Goal: Communication & Community: Answer question/provide support

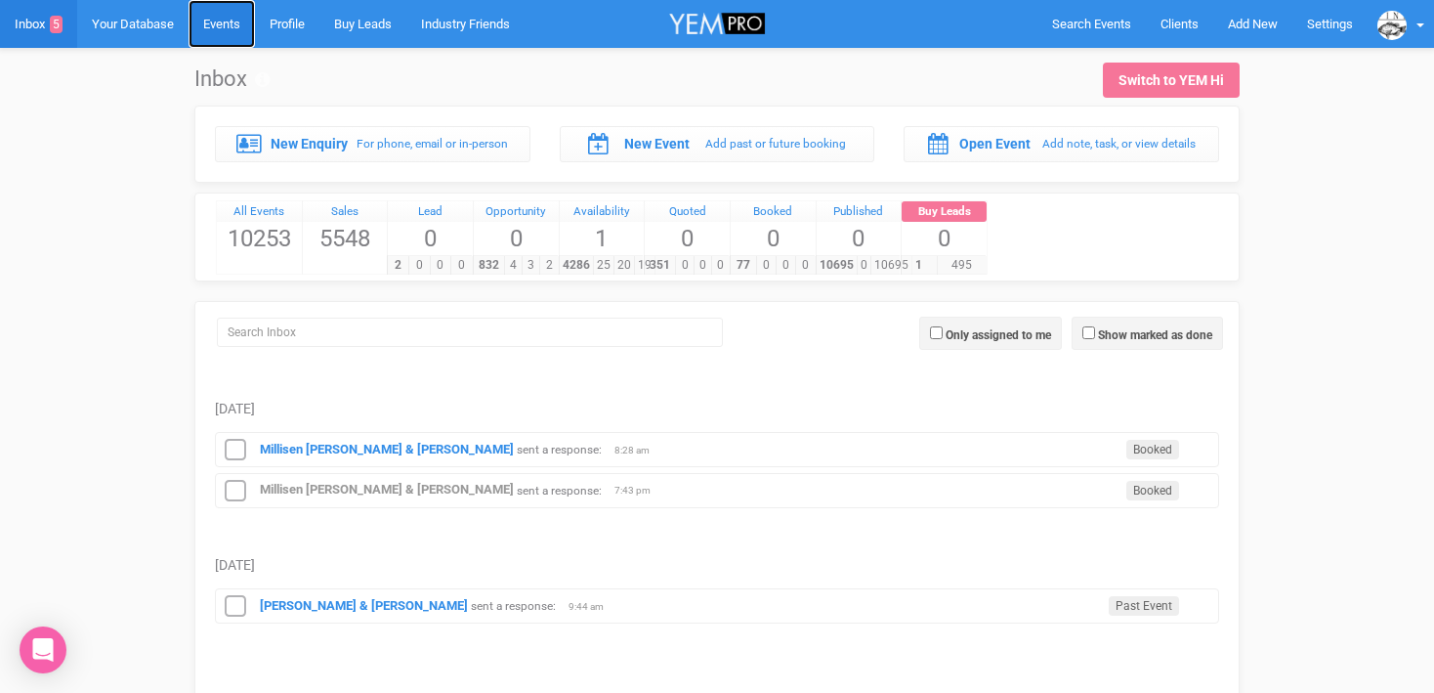
click at [224, 38] on link "Events" at bounding box center [222, 24] width 66 height 48
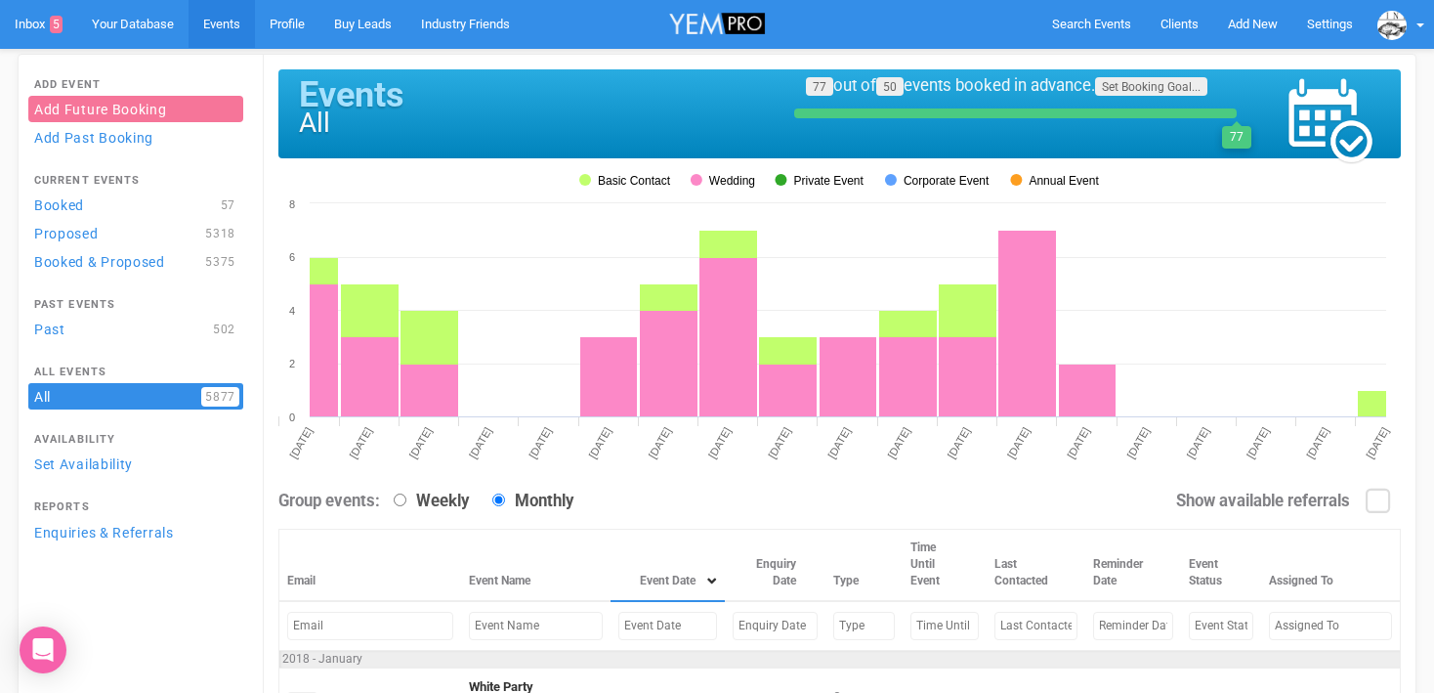
click at [505, 627] on input "text" at bounding box center [536, 625] width 134 height 28
click at [623, 633] on input "text" at bounding box center [667, 625] width 99 height 28
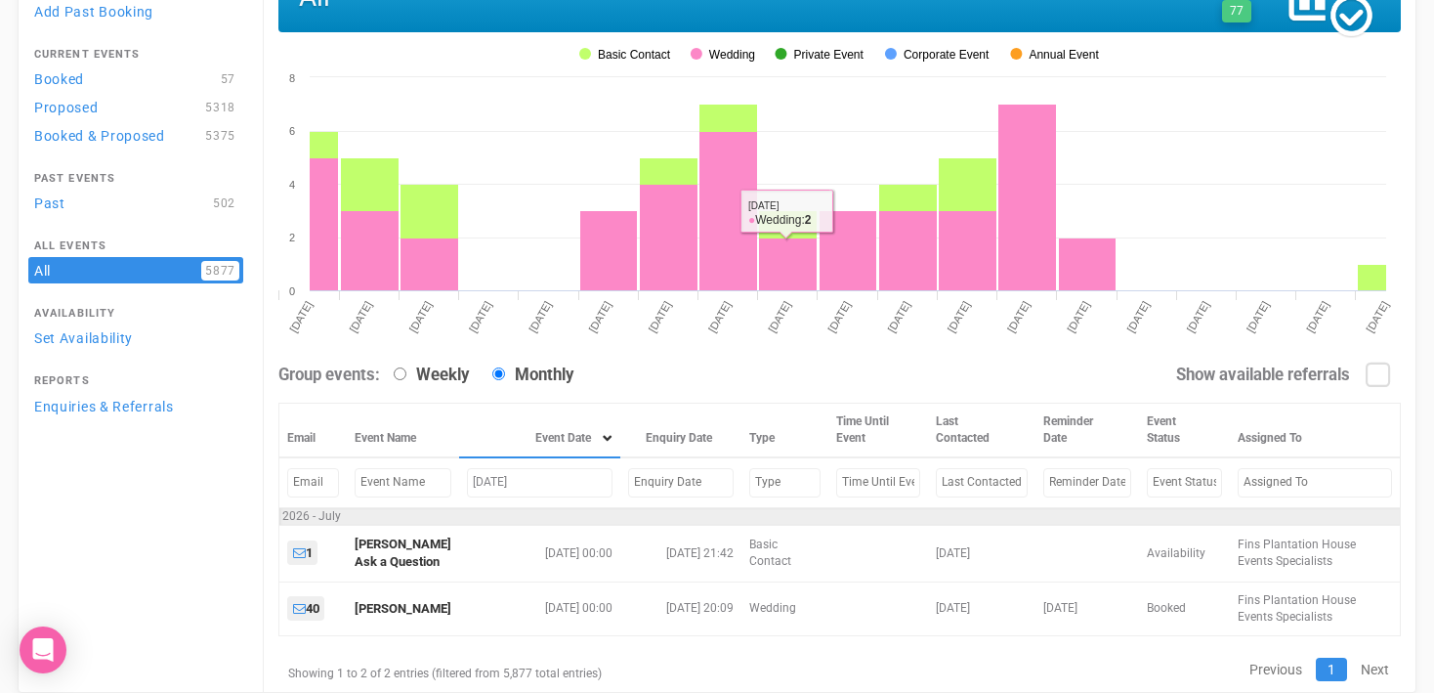
scroll to position [176, 0]
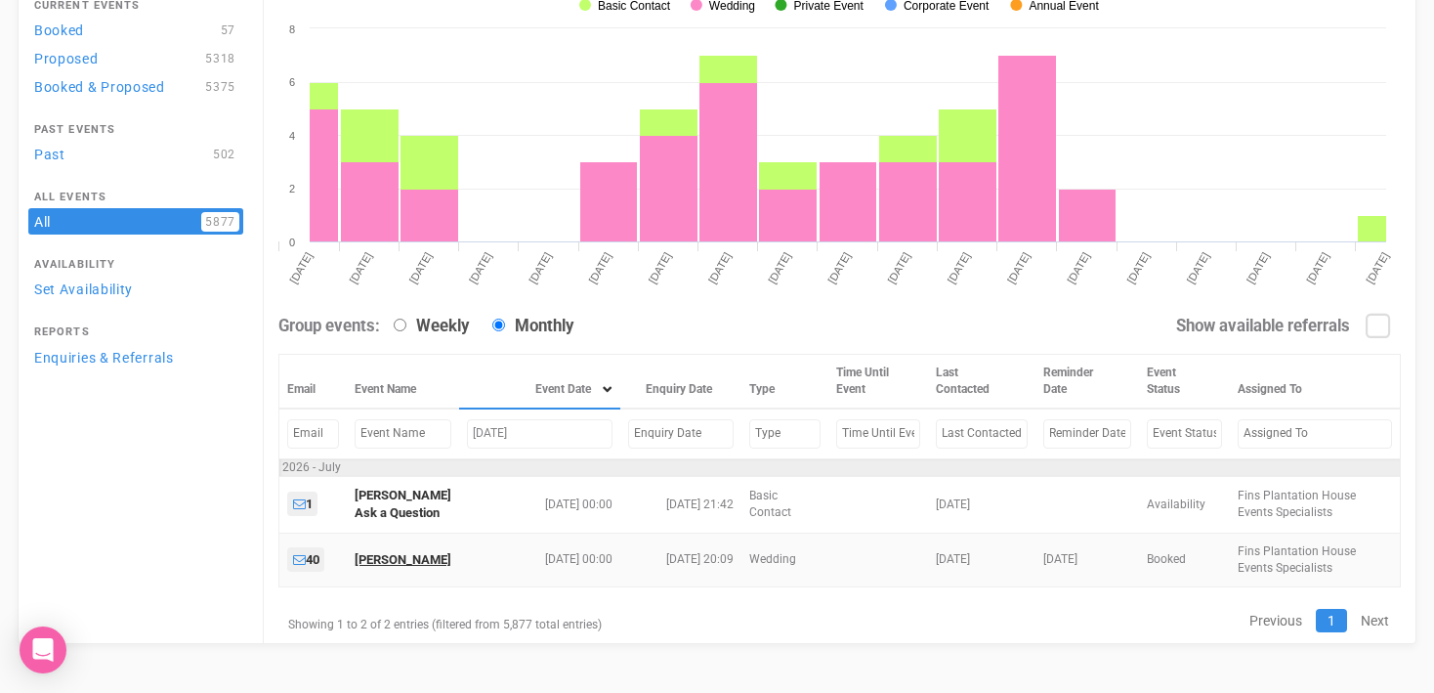
type input "[DATE]"
click at [408, 561] on link "[PERSON_NAME]" at bounding box center [403, 559] width 97 height 15
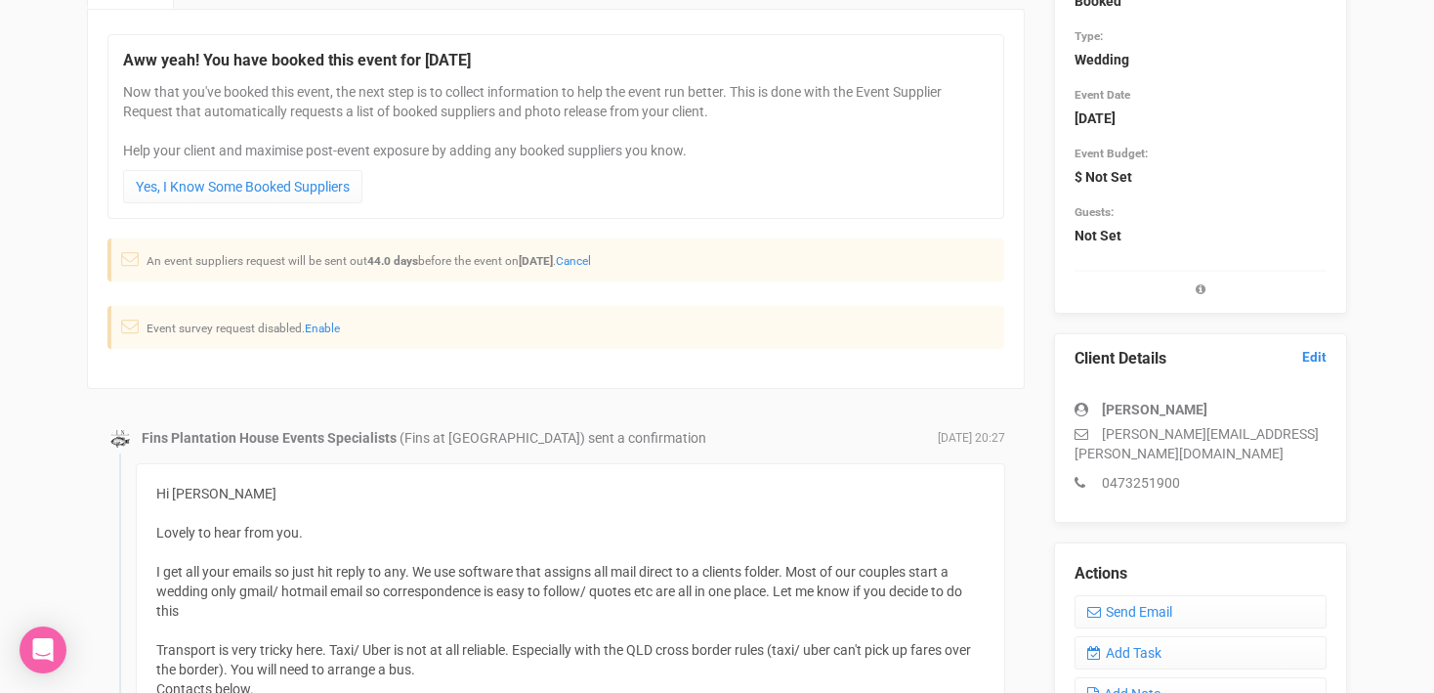
scroll to position [212, 0]
click at [1127, 594] on link "Send Email" at bounding box center [1200, 610] width 252 height 33
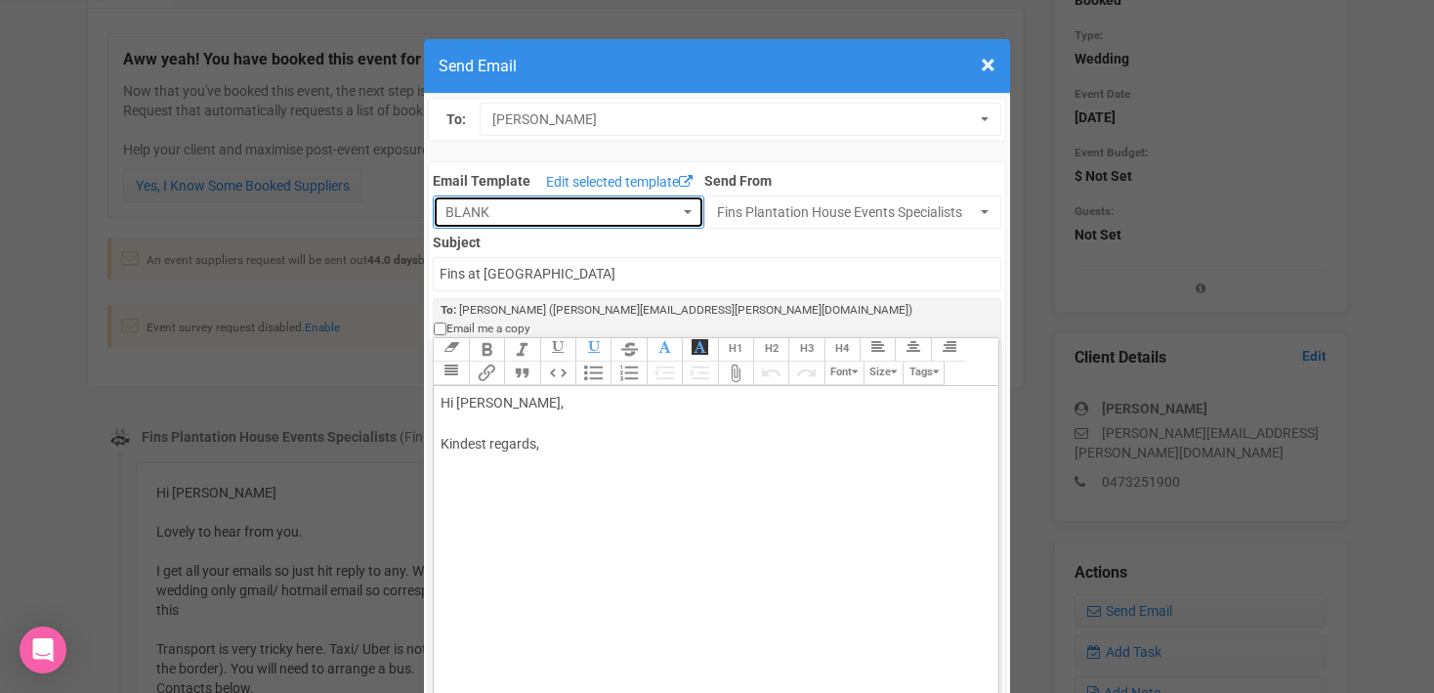
click at [692, 213] on button "BLANK" at bounding box center [569, 211] width 272 height 33
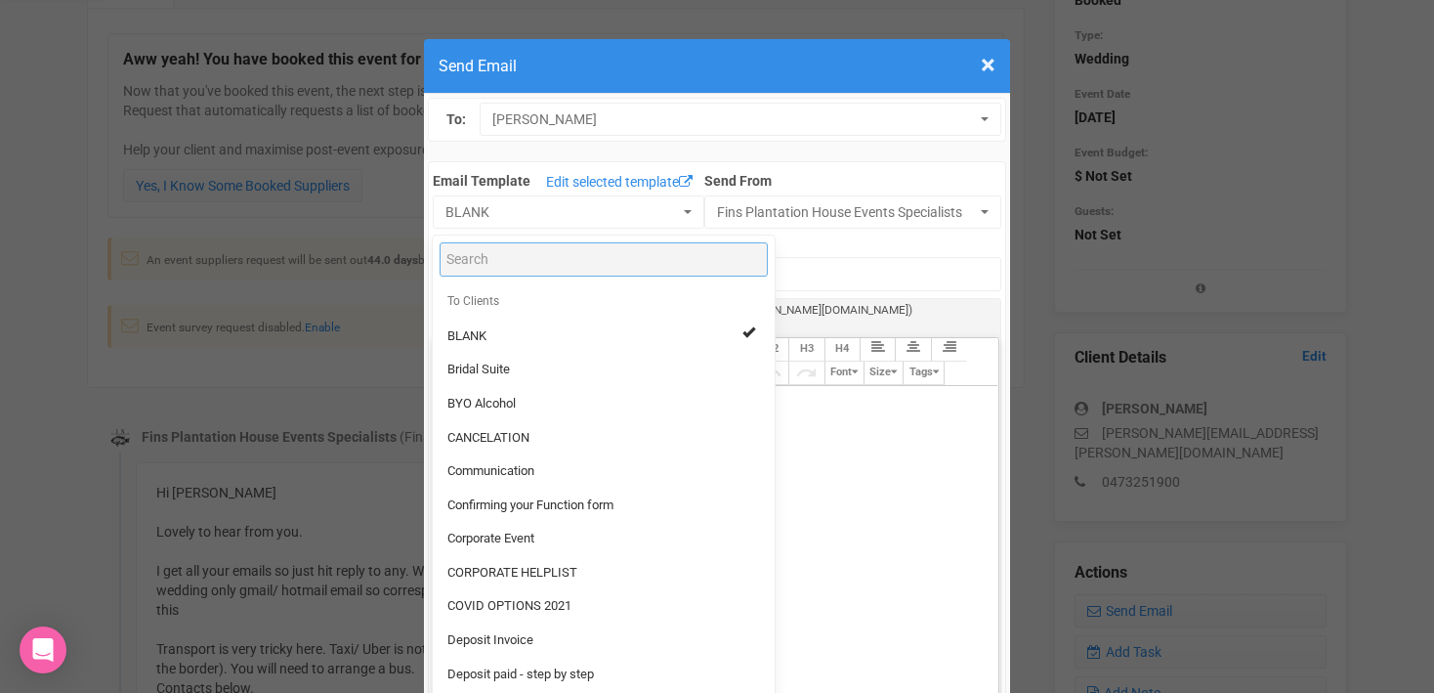
click at [527, 262] on input "Search" at bounding box center [604, 259] width 328 height 34
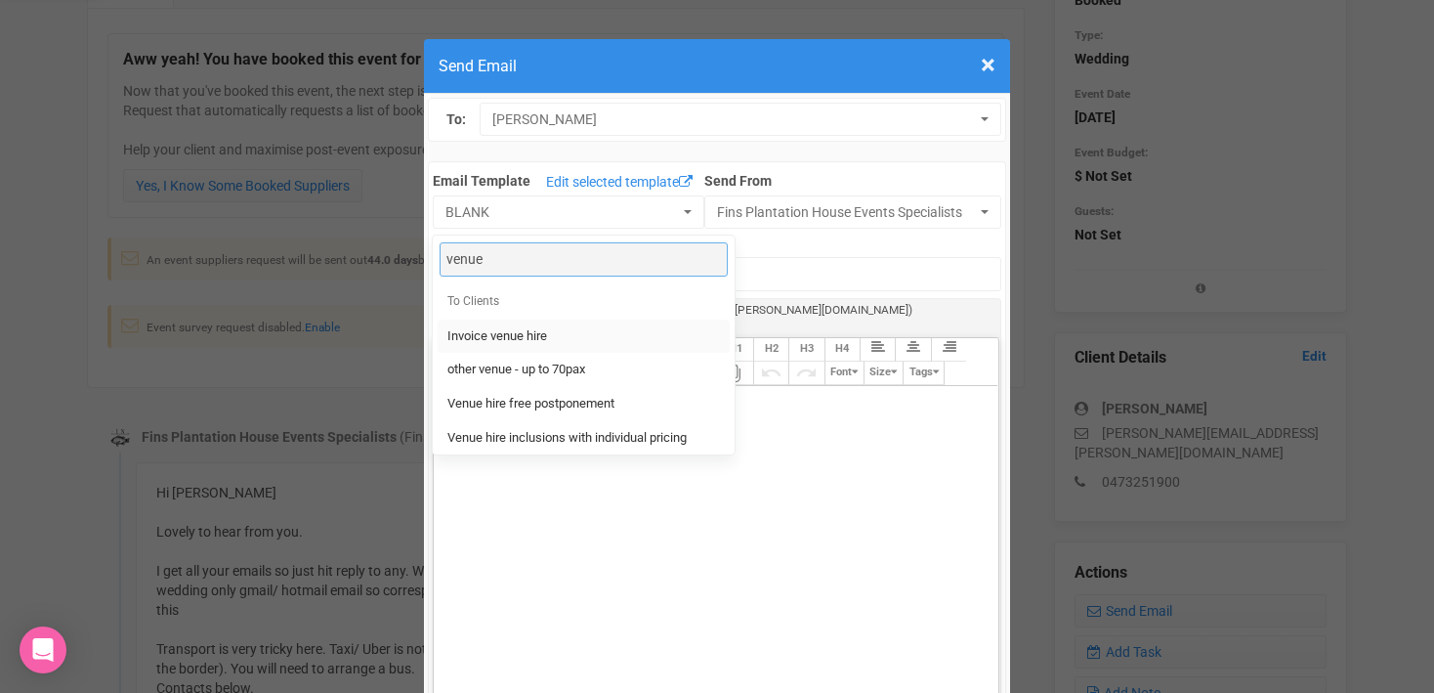
type input "venue"
click at [496, 339] on span "Invoice venue hire" at bounding box center [497, 336] width 100 height 19
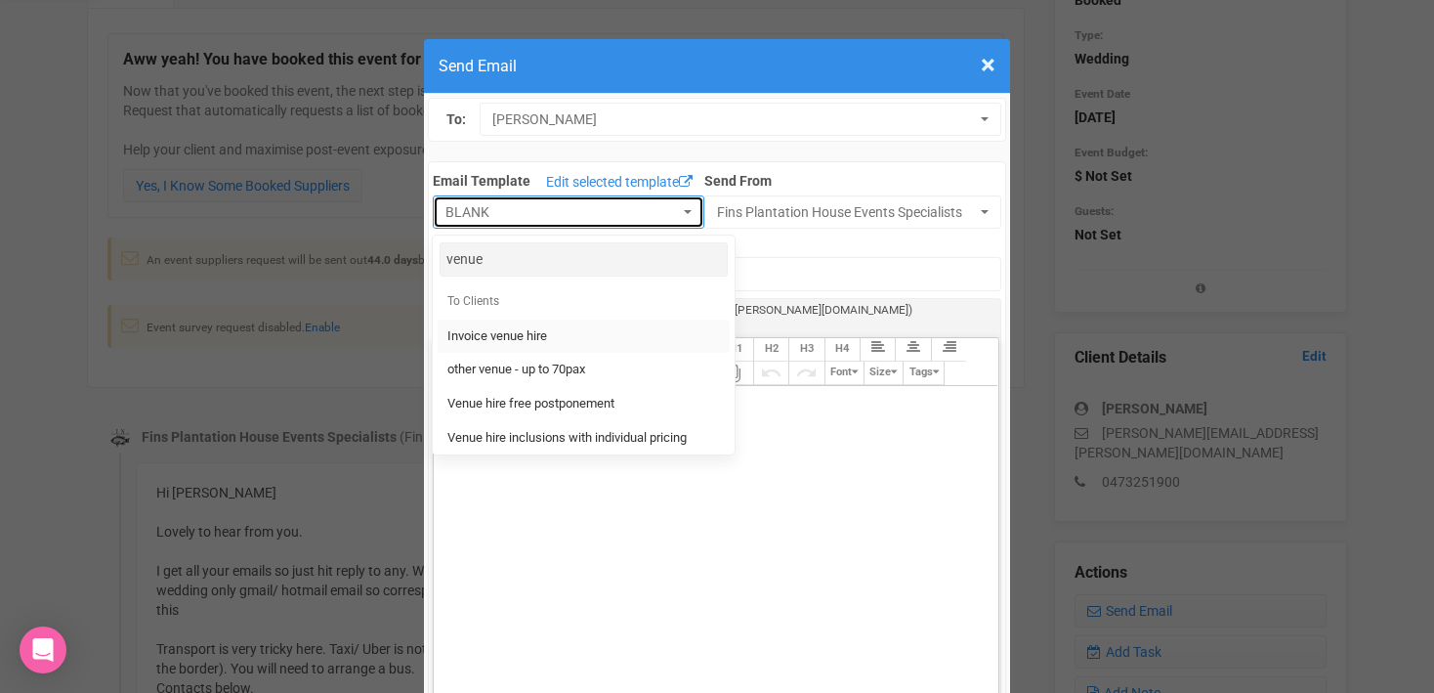
select select "91315"
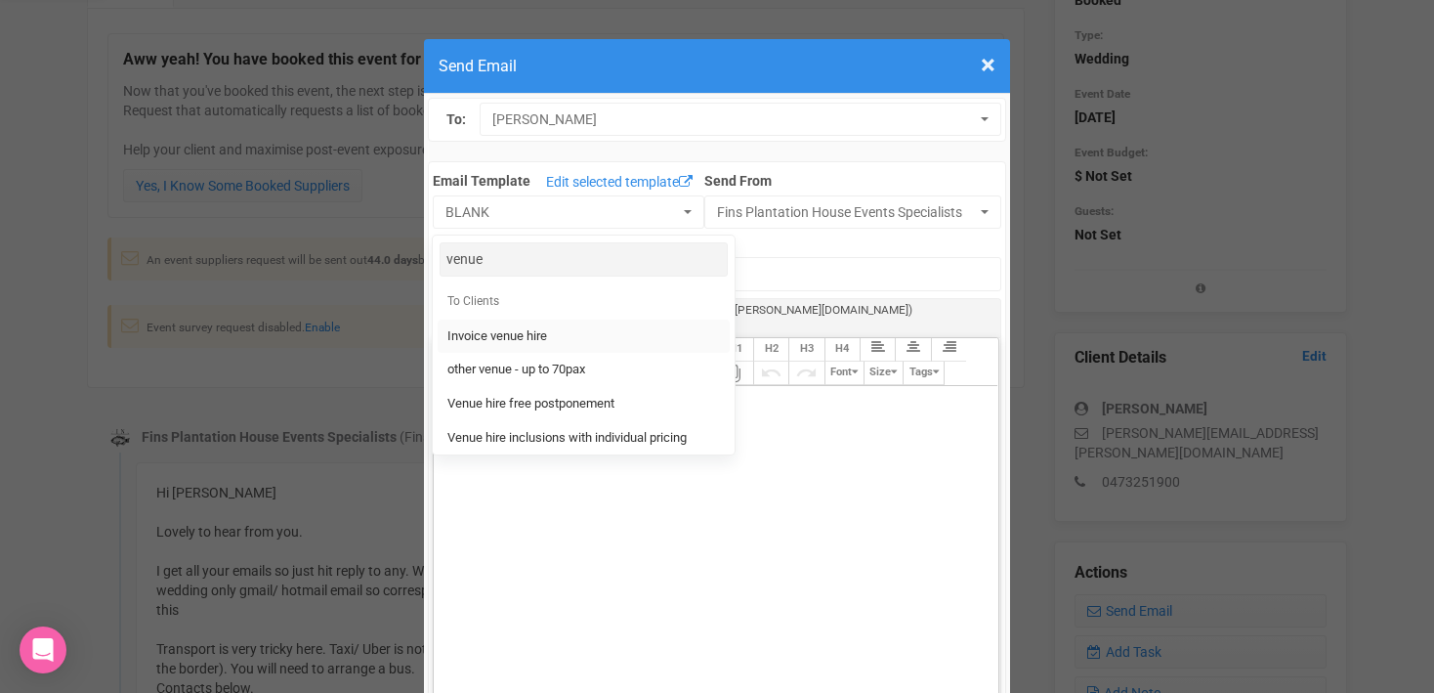
type input "[GEOGRAPHIC_DATA] - Invoice venue hire"
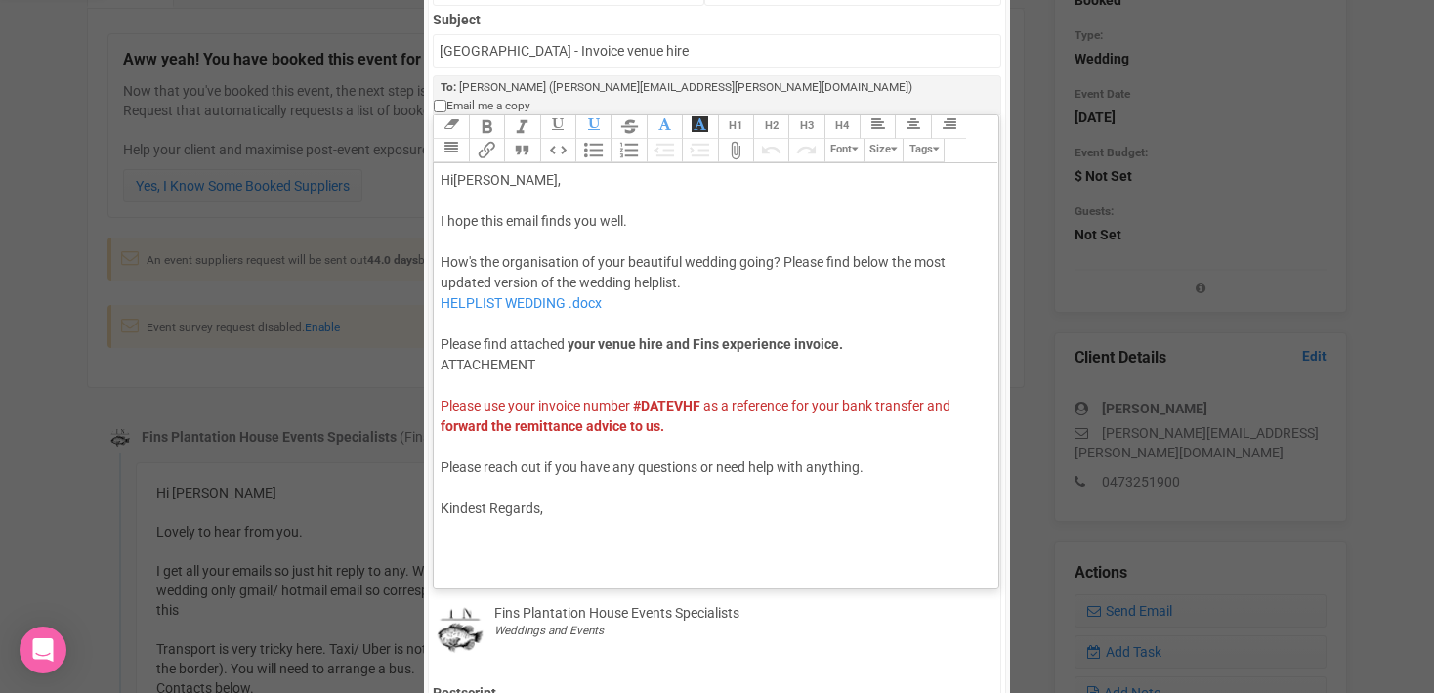
scroll to position [39, 0]
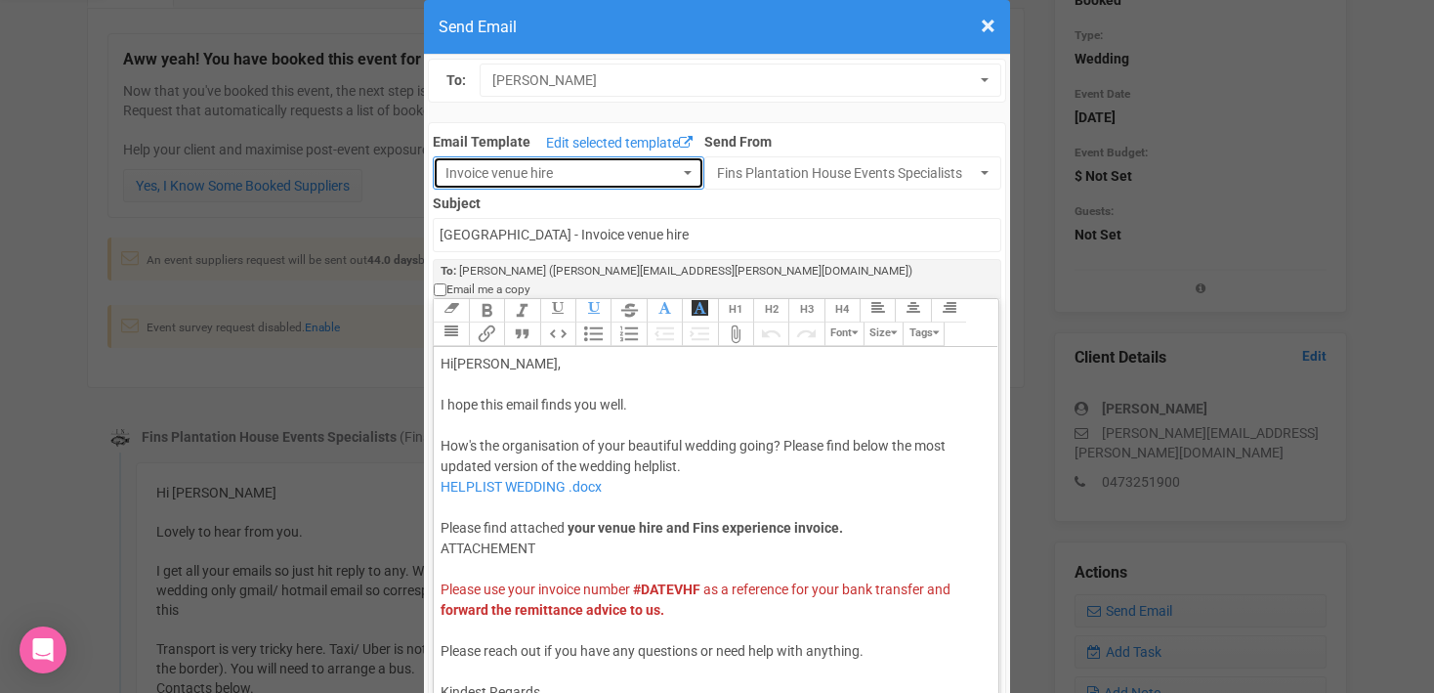
click at [688, 164] on button "Invoice venue hire" at bounding box center [569, 172] width 272 height 33
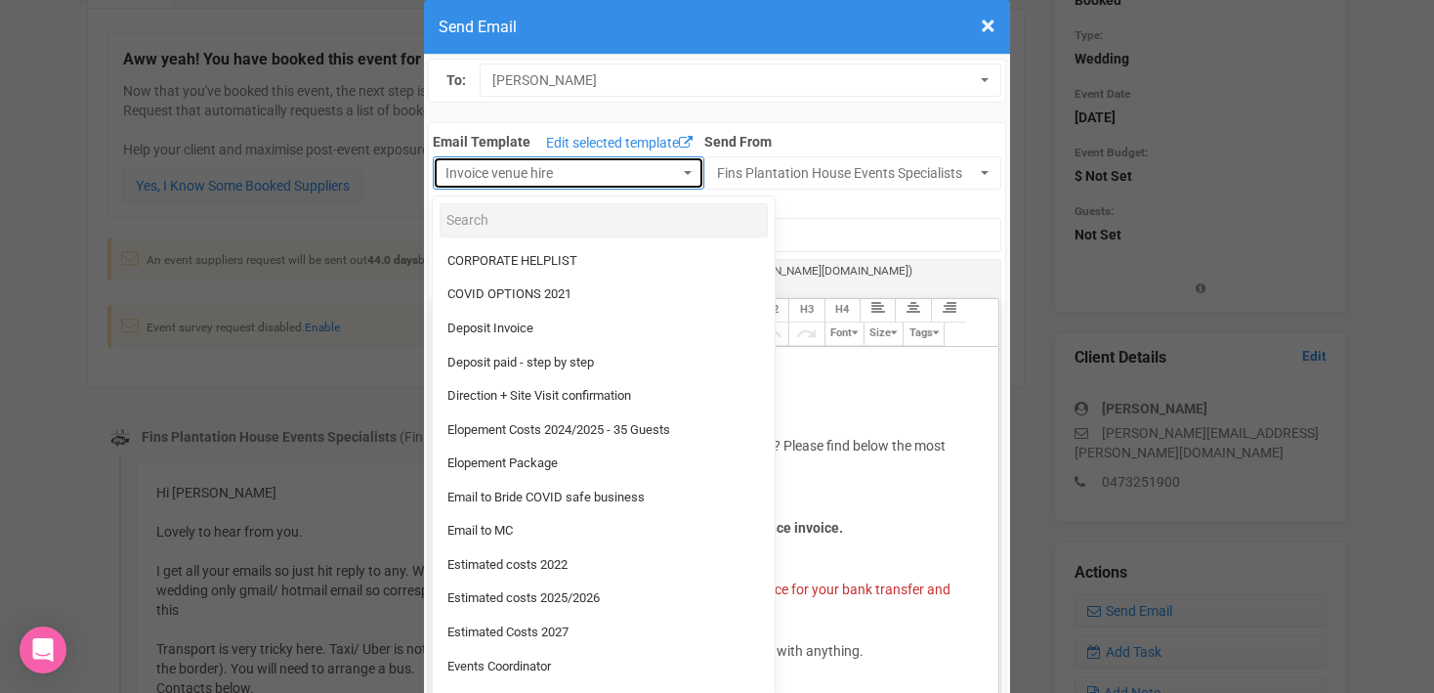
scroll to position [0, 0]
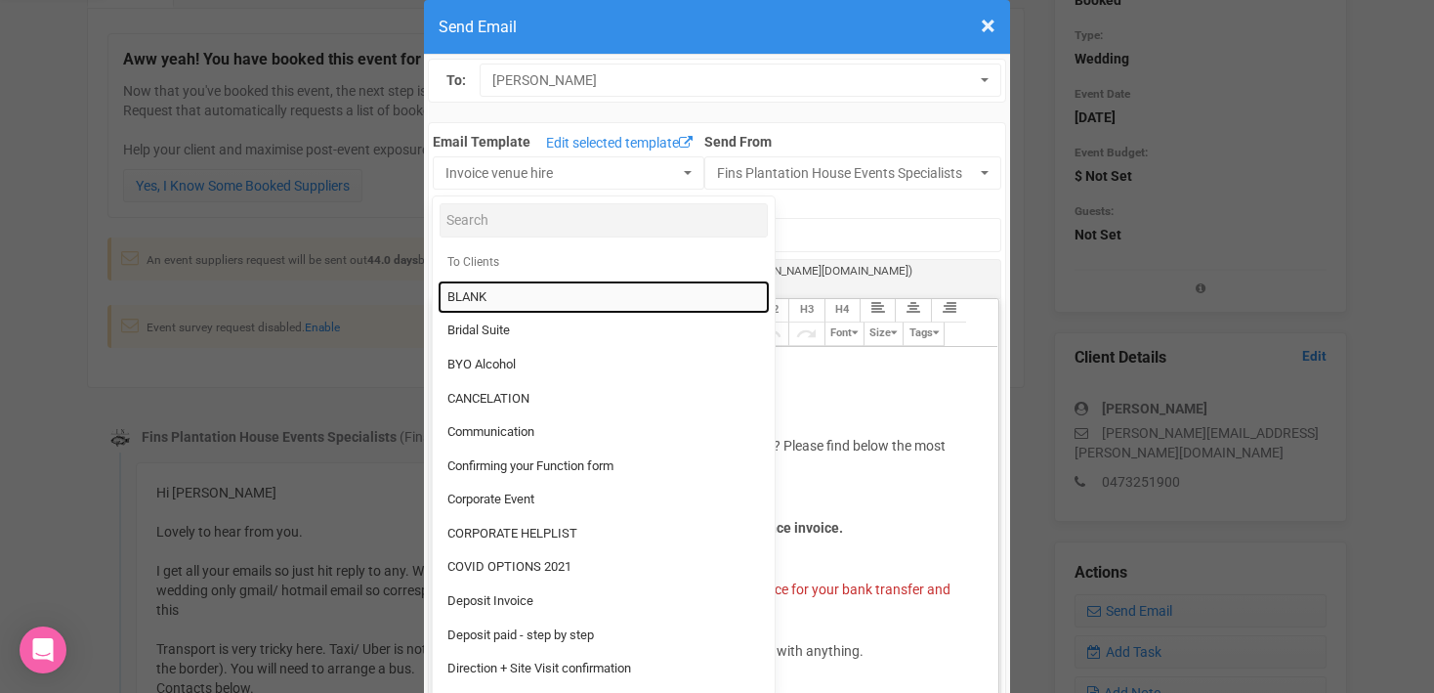
click at [473, 290] on span "BLANK" at bounding box center [466, 297] width 39 height 19
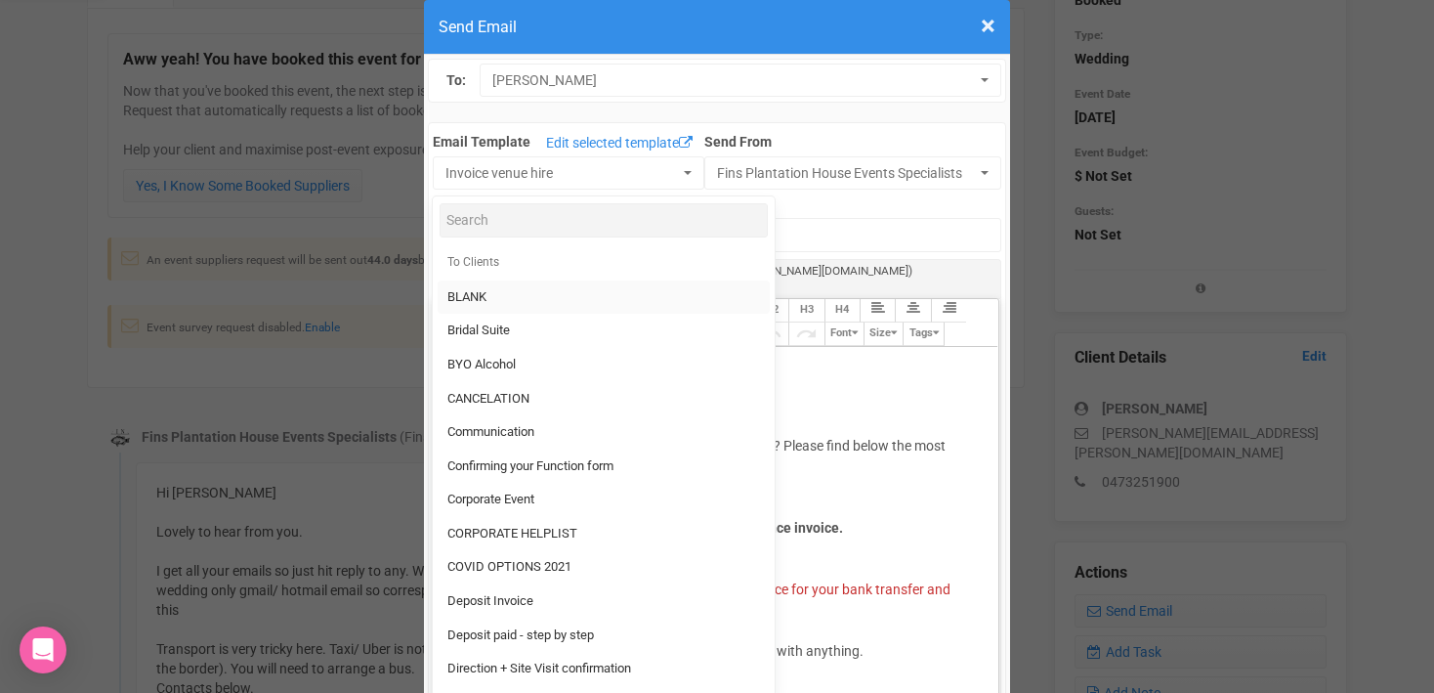
select select "302777"
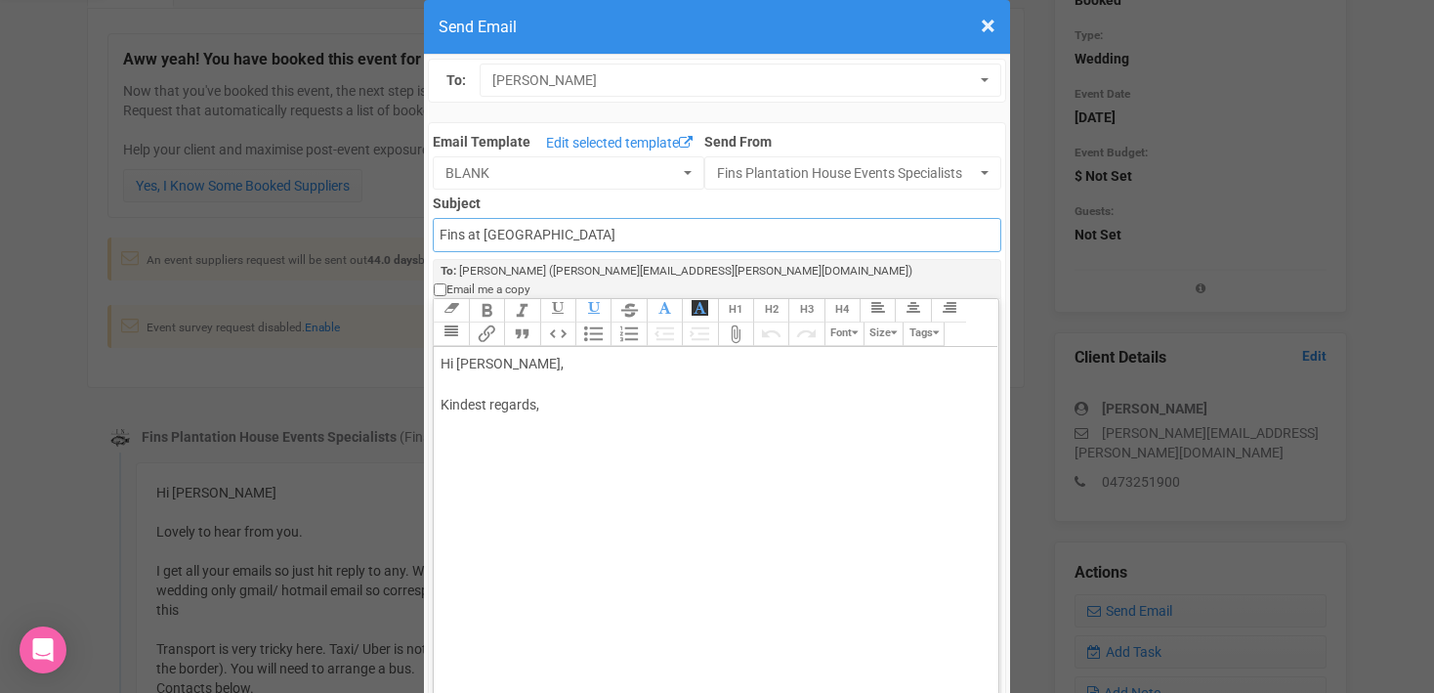
drag, startPoint x: 621, startPoint y: 238, endPoint x: 441, endPoint y: 237, distance: 179.7
click at [441, 237] on input "Fins at [GEOGRAPHIC_DATA]" at bounding box center [716, 235] width 567 height 34
click at [442, 238] on input "Fins at [GEOGRAPHIC_DATA]" at bounding box center [716, 235] width 567 height 34
click at [667, 231] on input "Accounts - Fins at [GEOGRAPHIC_DATA]" at bounding box center [716, 235] width 567 height 34
type input "Accounts - Fins at [GEOGRAPHIC_DATA] - Thank you for your payment"
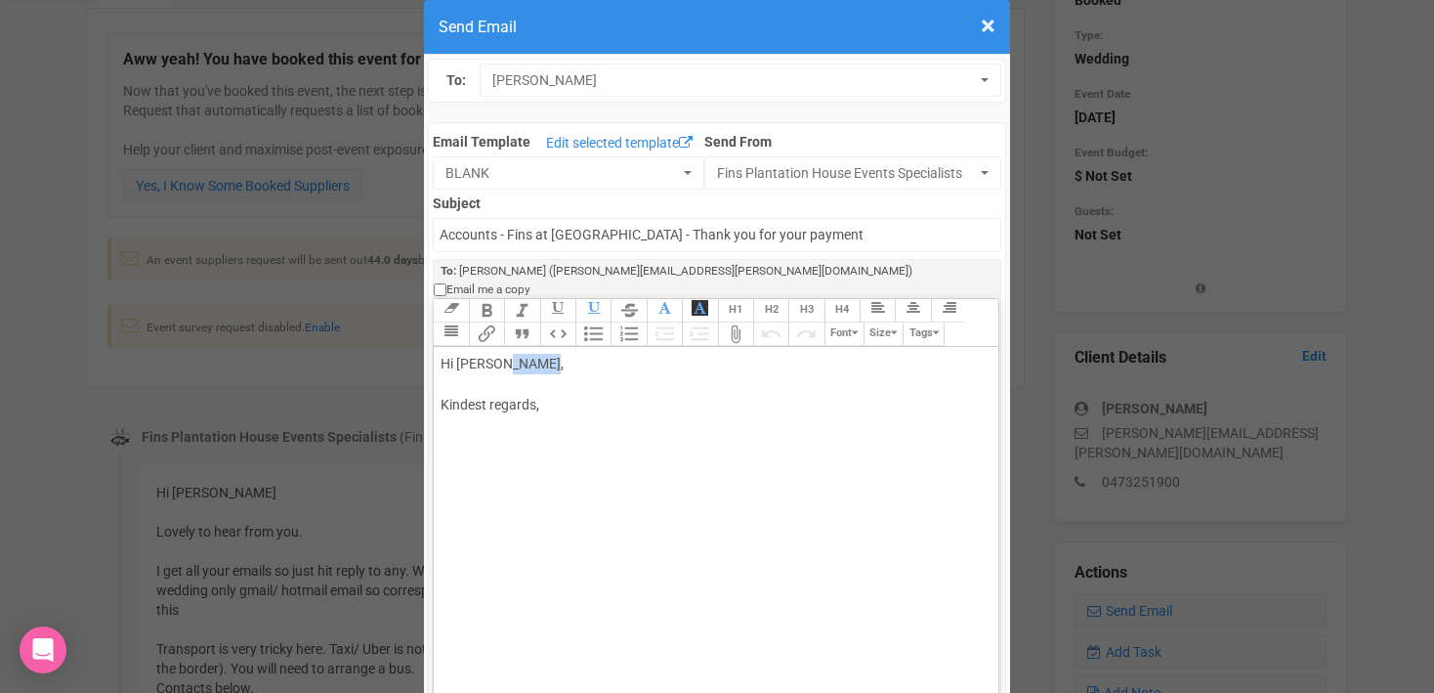
drag, startPoint x: 504, startPoint y: 343, endPoint x: 543, endPoint y: 342, distance: 39.1
click at [543, 354] on div "Hi [PERSON_NAME], Kindest regards," at bounding box center [712, 405] width 543 height 103
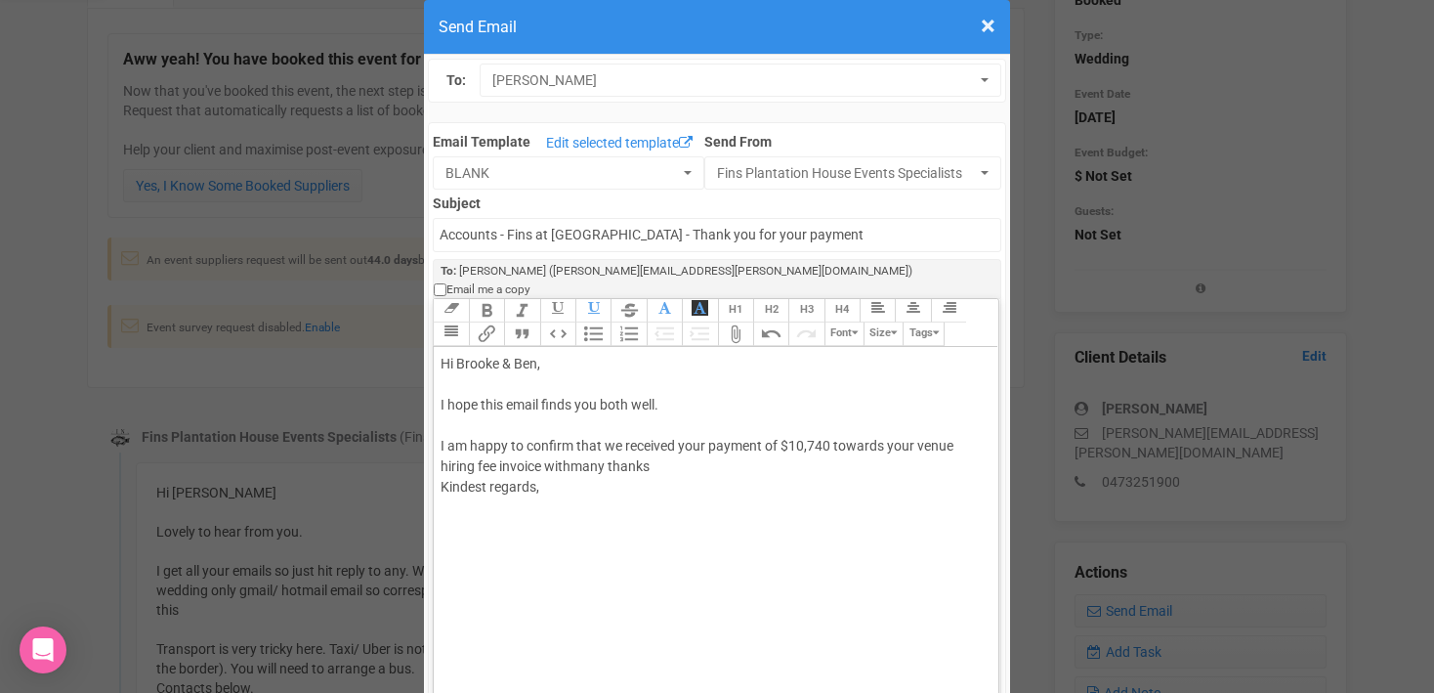
click at [576, 447] on div "Hi [PERSON_NAME] & [PERSON_NAME], I hope this email finds you both well. I am h…" at bounding box center [712, 446] width 543 height 185
click at [664, 443] on div "Hi [PERSON_NAME] & [PERSON_NAME], I hope this email finds you both well. I am h…" at bounding box center [712, 446] width 543 height 185
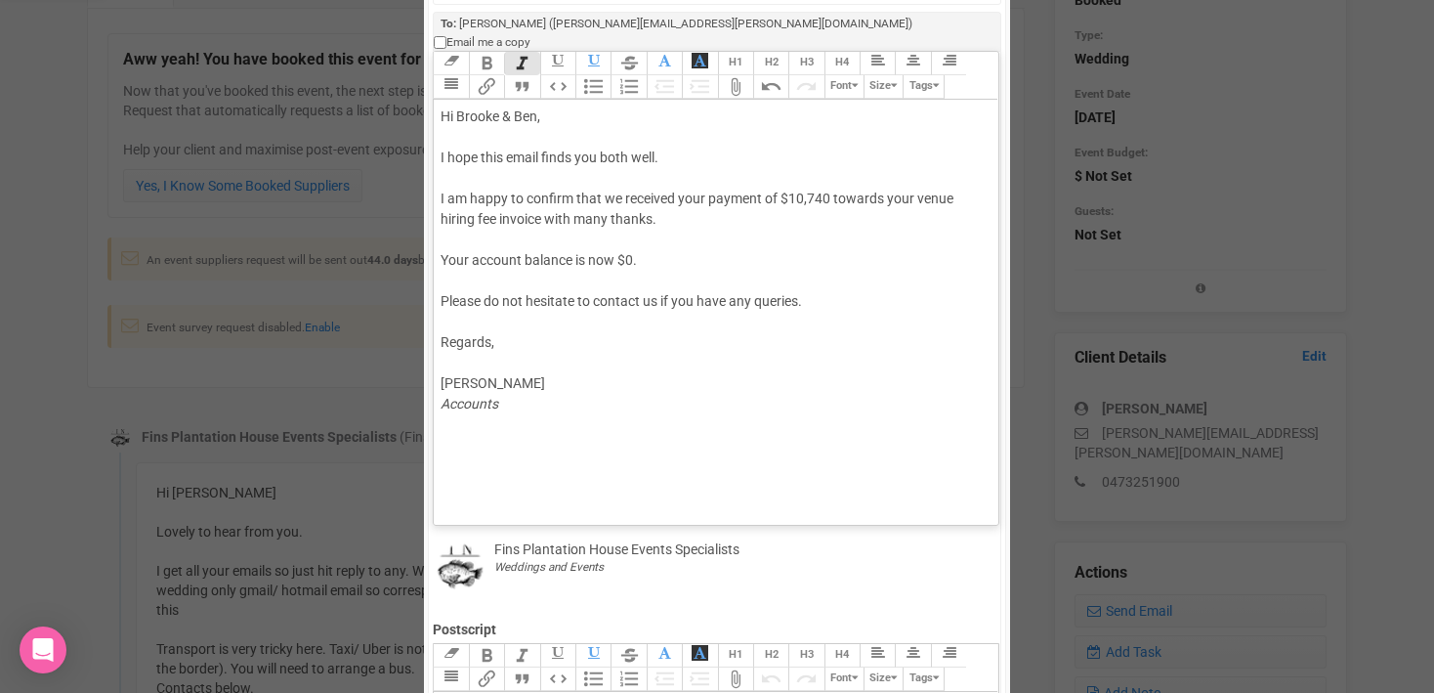
scroll to position [327, 0]
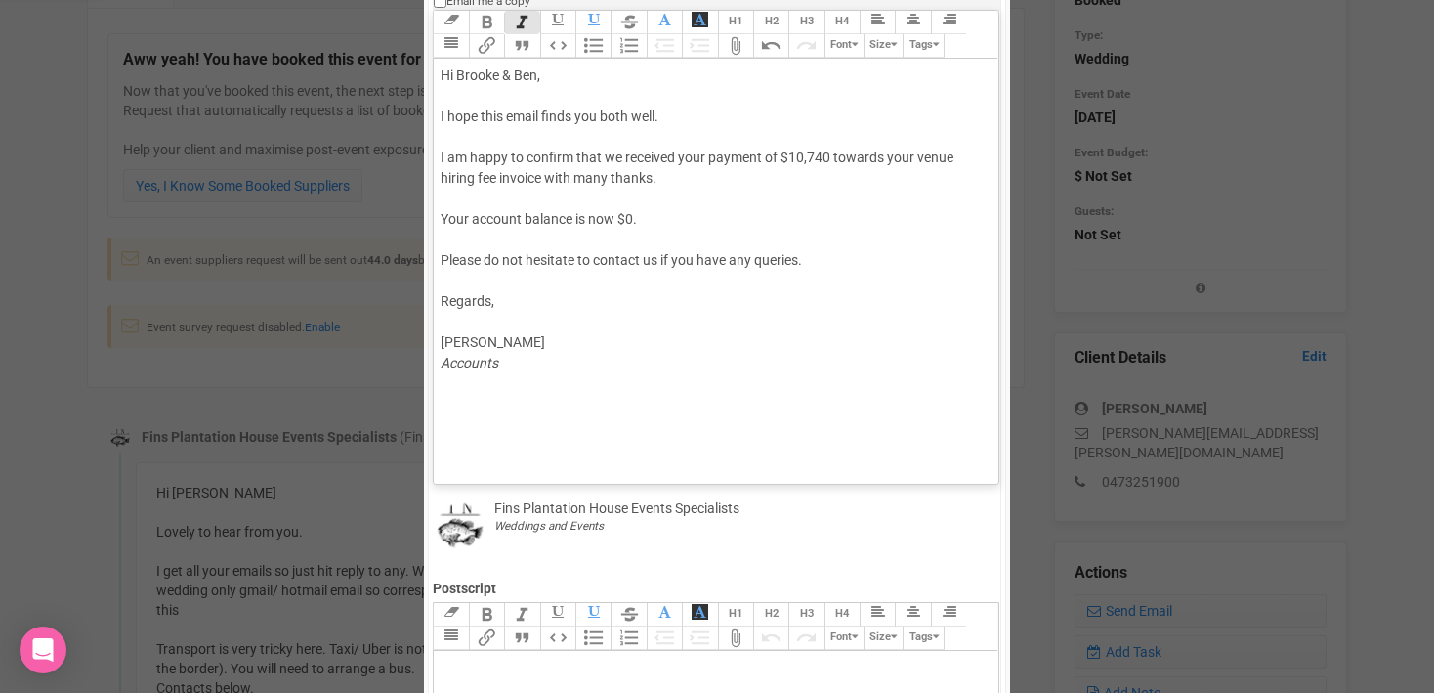
click at [554, 441] on trix-editor "Hi [PERSON_NAME] & [PERSON_NAME], I hope this email finds you both well. I am h…" at bounding box center [716, 266] width 564 height 415
click at [513, 416] on trix-editor "Hi [PERSON_NAME] & [PERSON_NAME], I hope this email finds you both well. I am h…" at bounding box center [716, 266] width 564 height 415
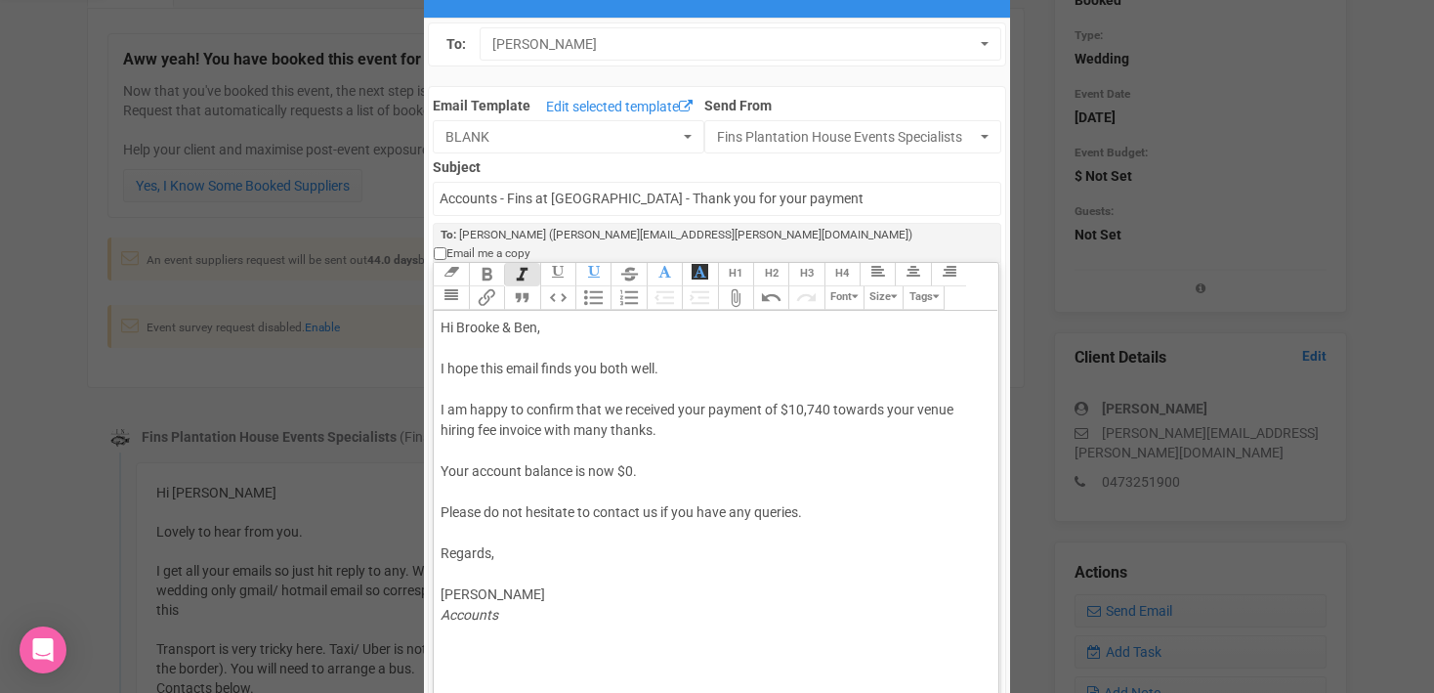
scroll to position [0, 0]
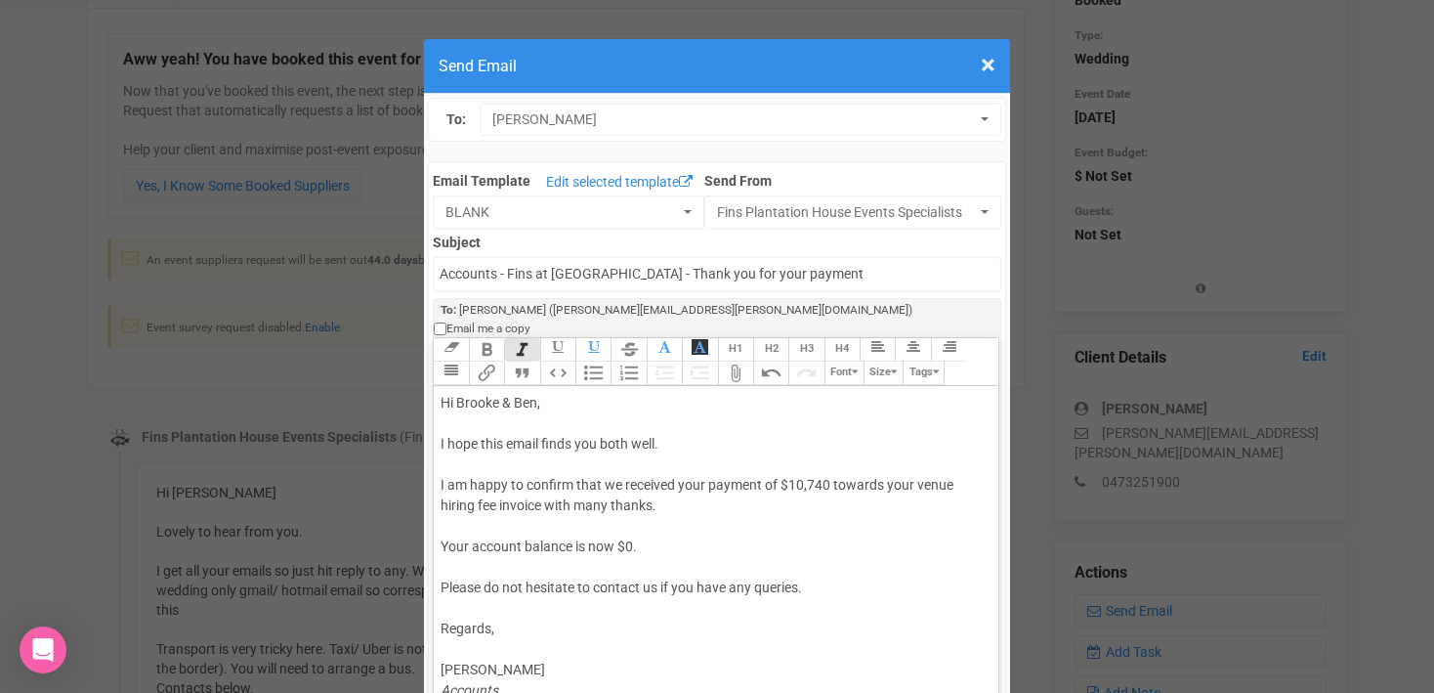
click at [446, 509] on div "Hi [PERSON_NAME] & [PERSON_NAME], I hope this email finds you both well. I am h…" at bounding box center [712, 547] width 543 height 308
type trix-editor "<div>Hi [PERSON_NAME] &amp; [PERSON_NAME],<br><br>I hope this email finds you b…"
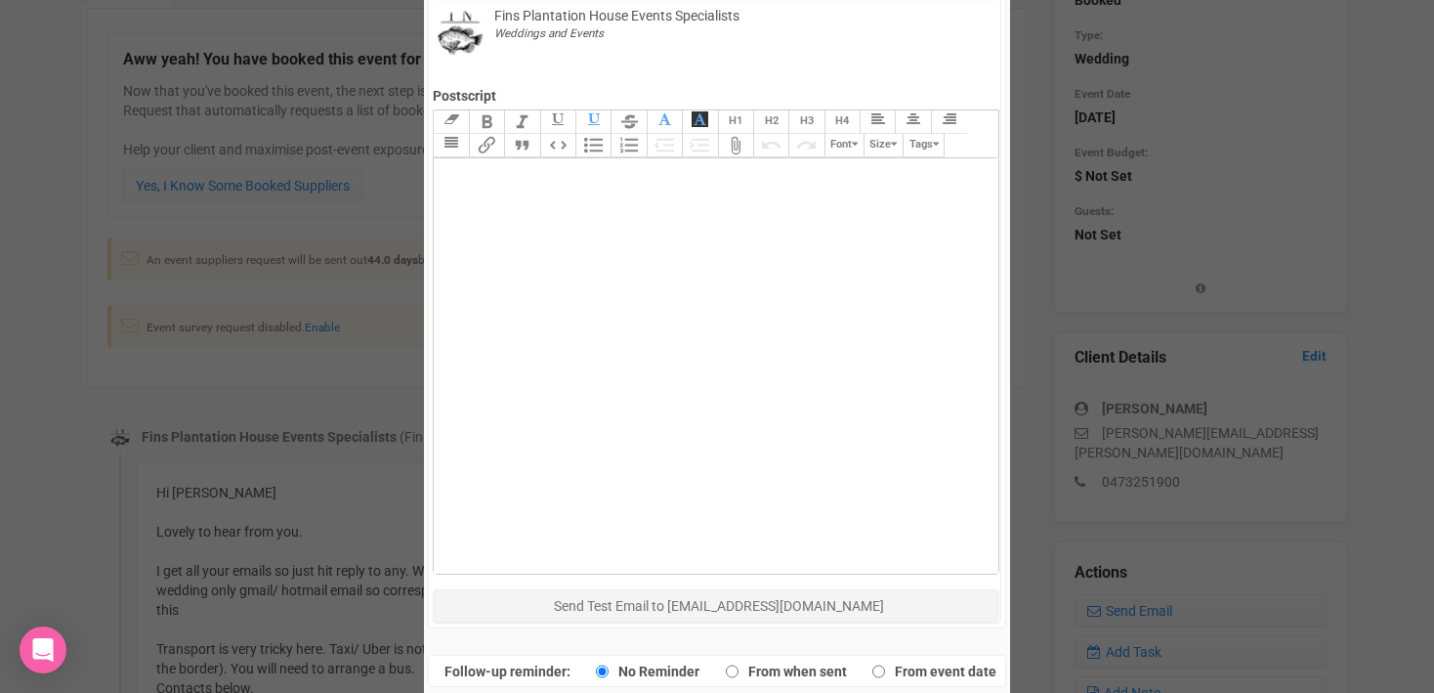
scroll to position [895, 0]
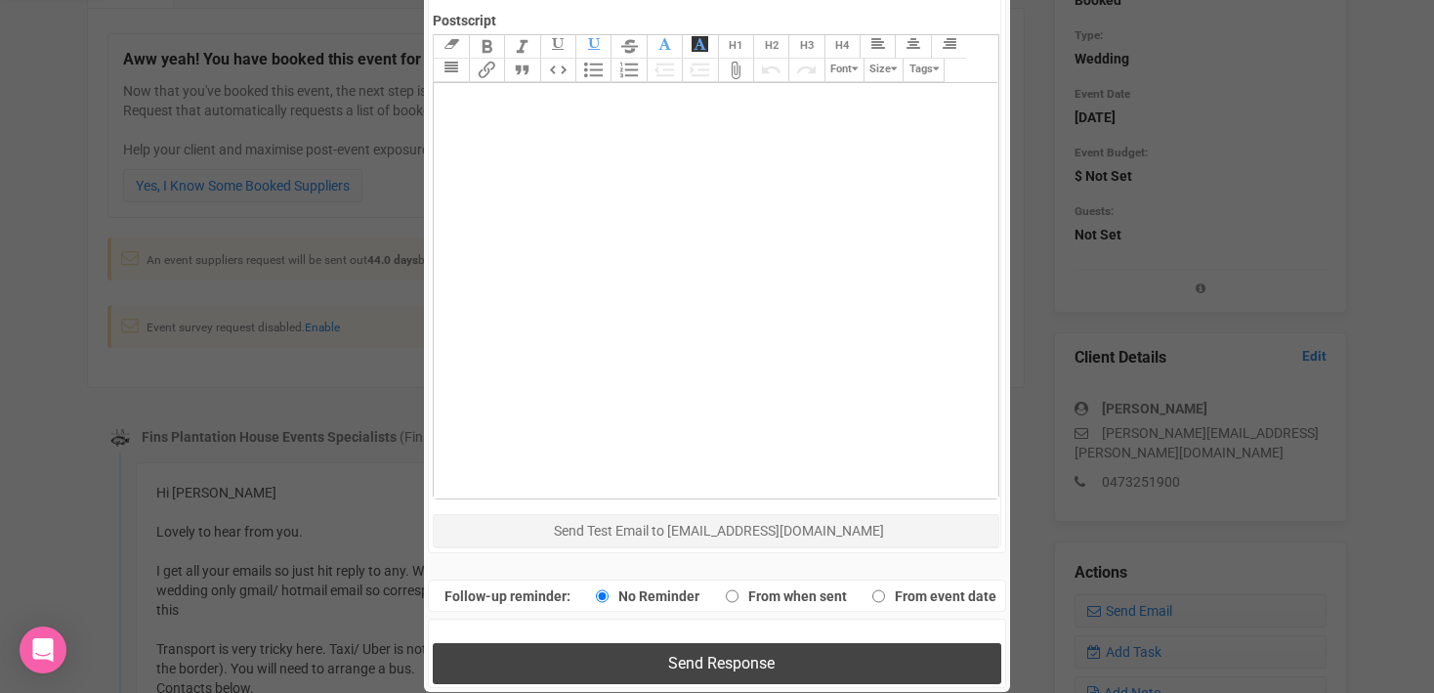
click at [709, 643] on button "Send Response" at bounding box center [716, 663] width 567 height 40
